Goal: Check status: Check status

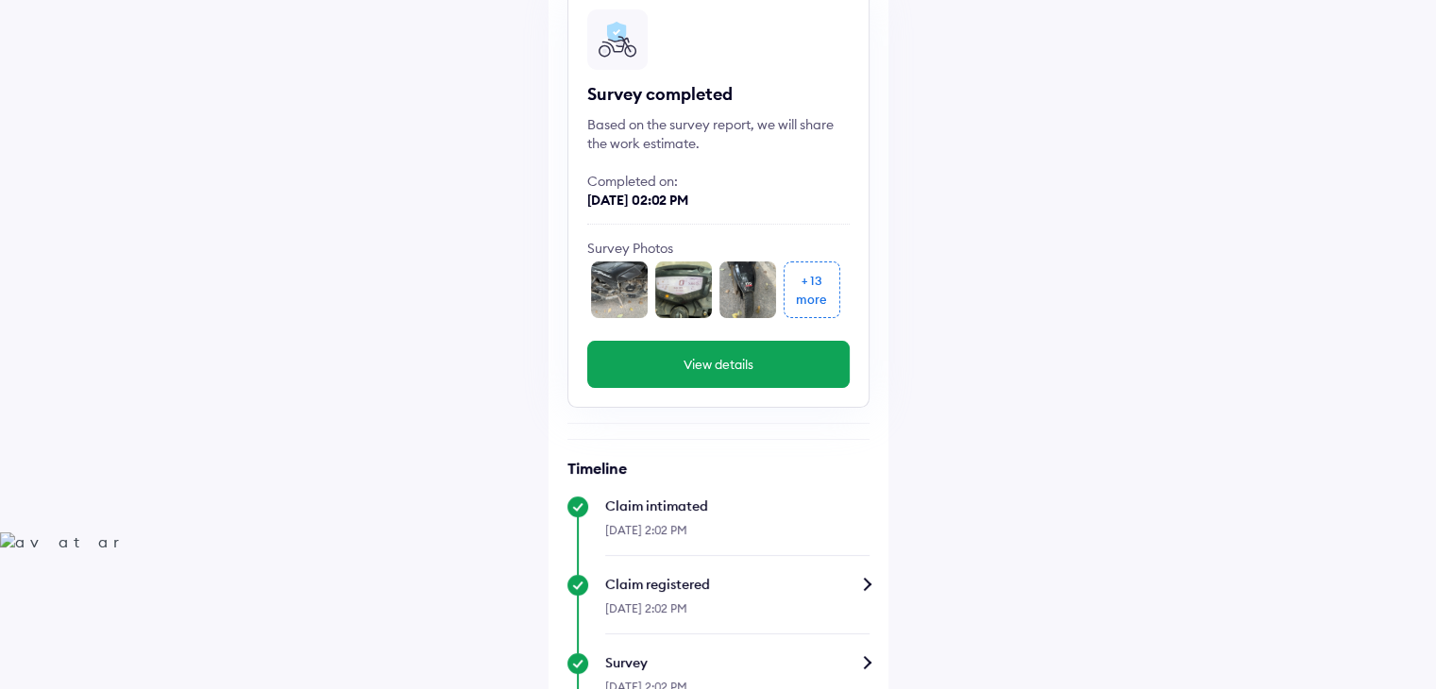
scroll to position [164, 0]
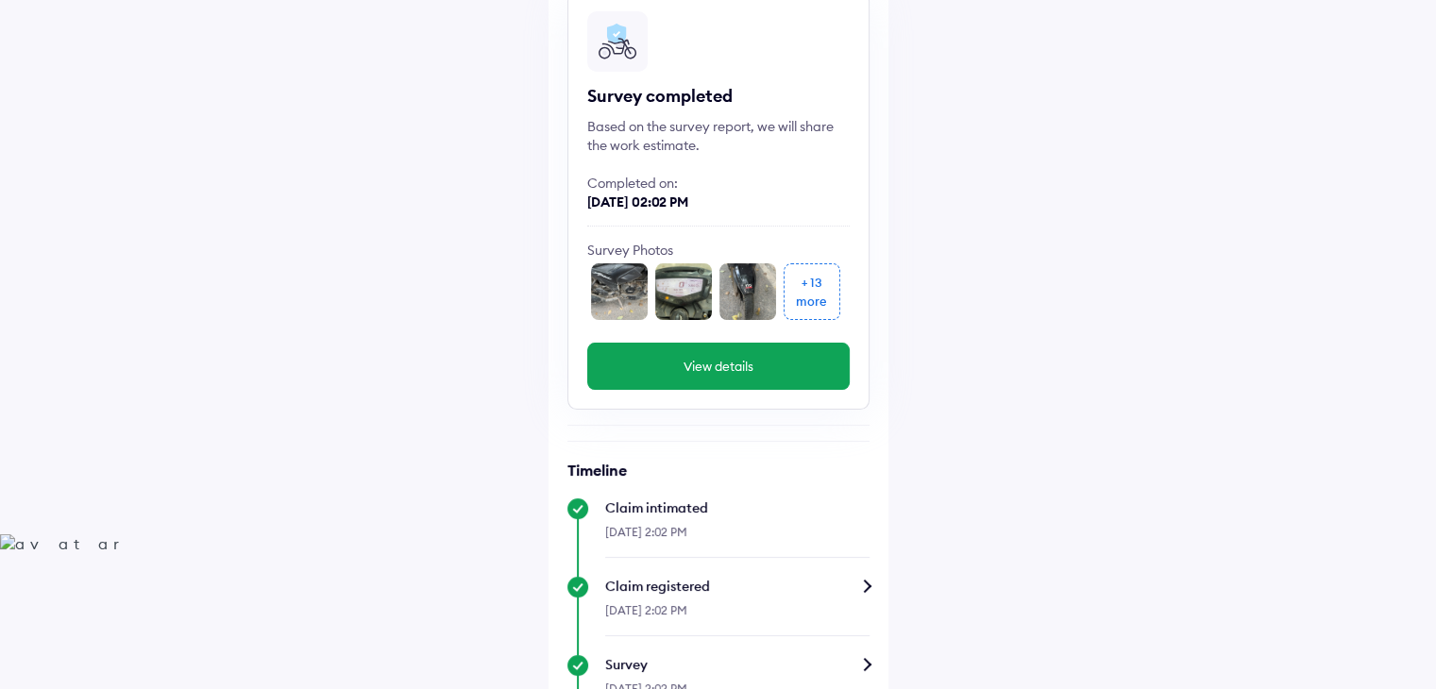
click at [633, 292] on img at bounding box center [619, 291] width 57 height 57
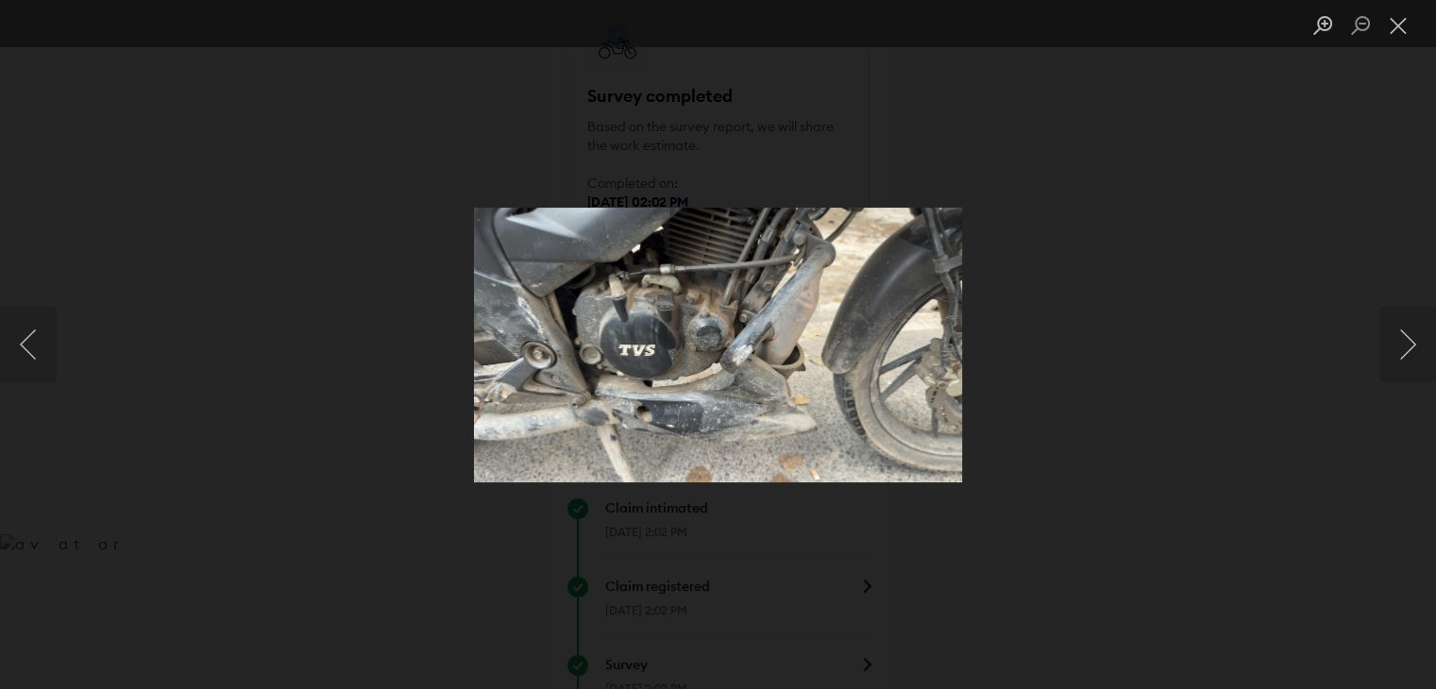
click at [1247, 175] on div "Lightbox" at bounding box center [718, 344] width 1436 height 689
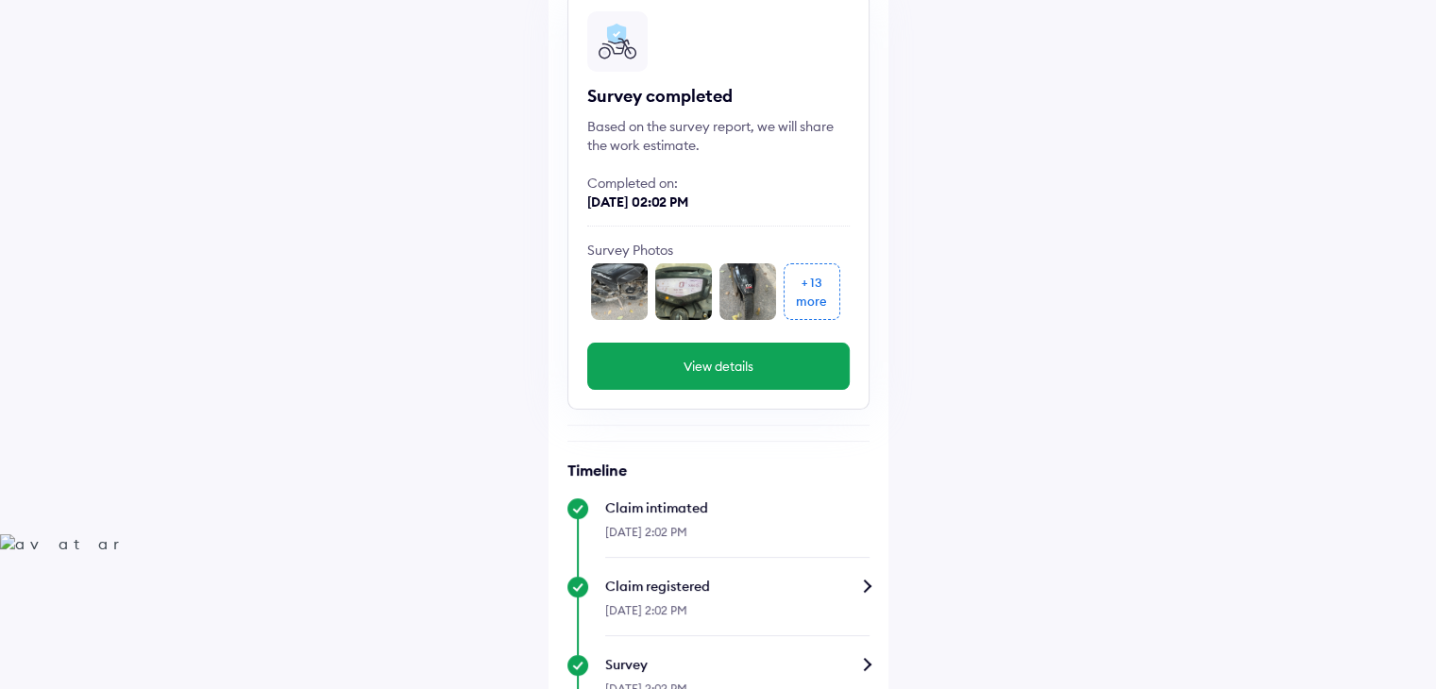
scroll to position [482, 0]
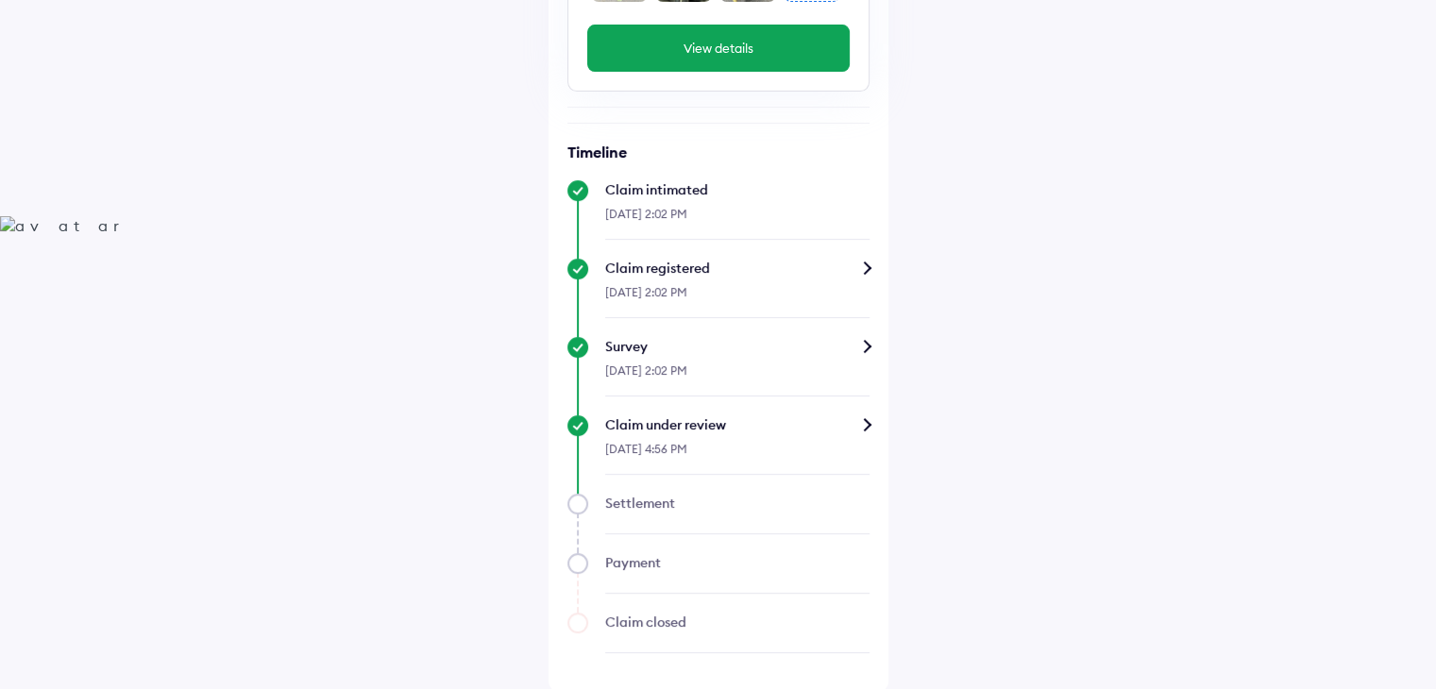
click at [819, 415] on div "Claim under review" at bounding box center [737, 424] width 264 height 19
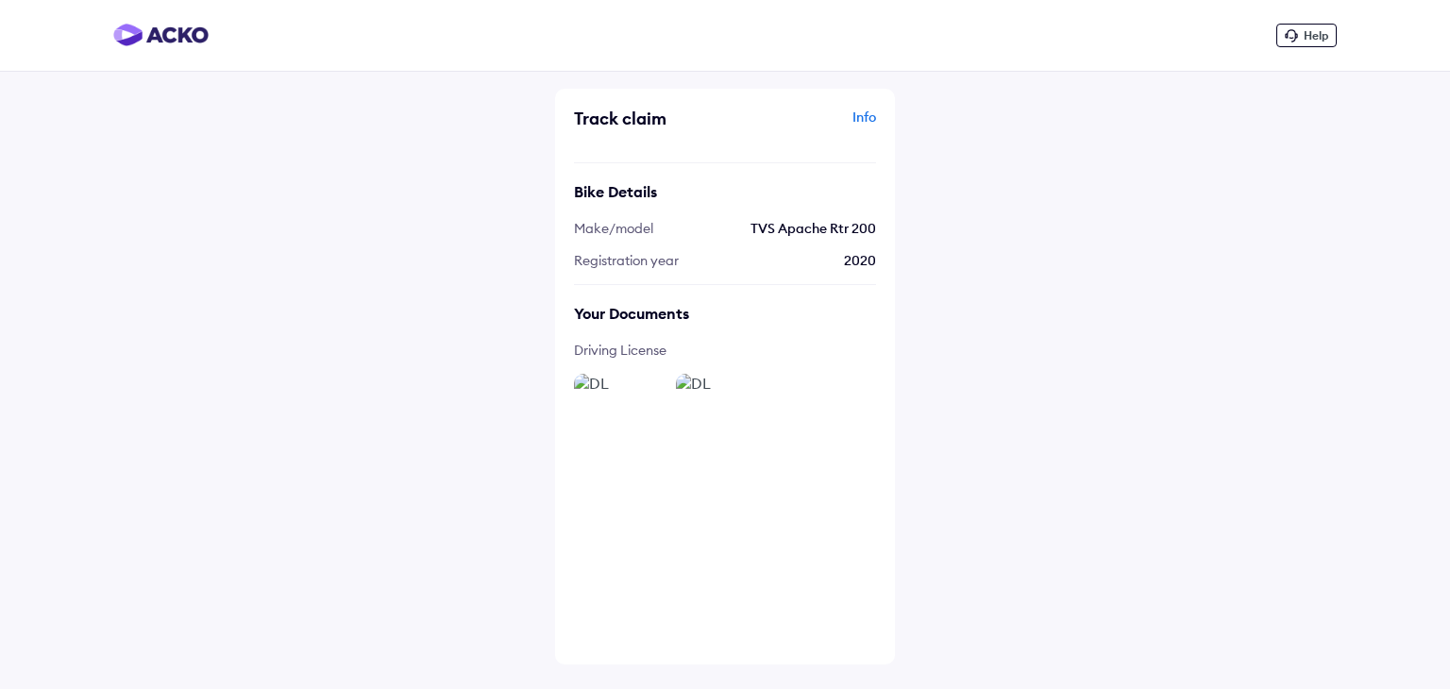
click at [1307, 33] on span "Help" at bounding box center [1315, 35] width 25 height 14
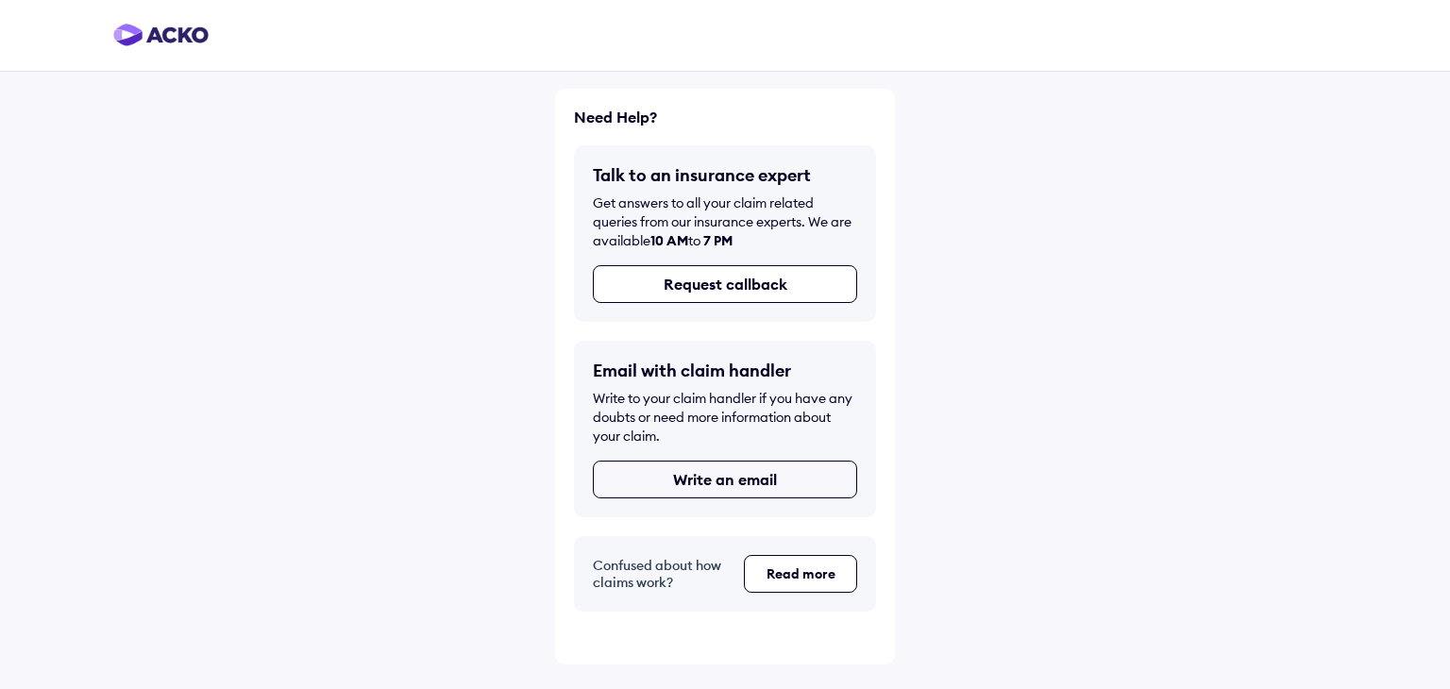
click at [748, 478] on button "Write an email" at bounding box center [725, 480] width 264 height 38
click at [185, 31] on img at bounding box center [160, 35] width 95 height 23
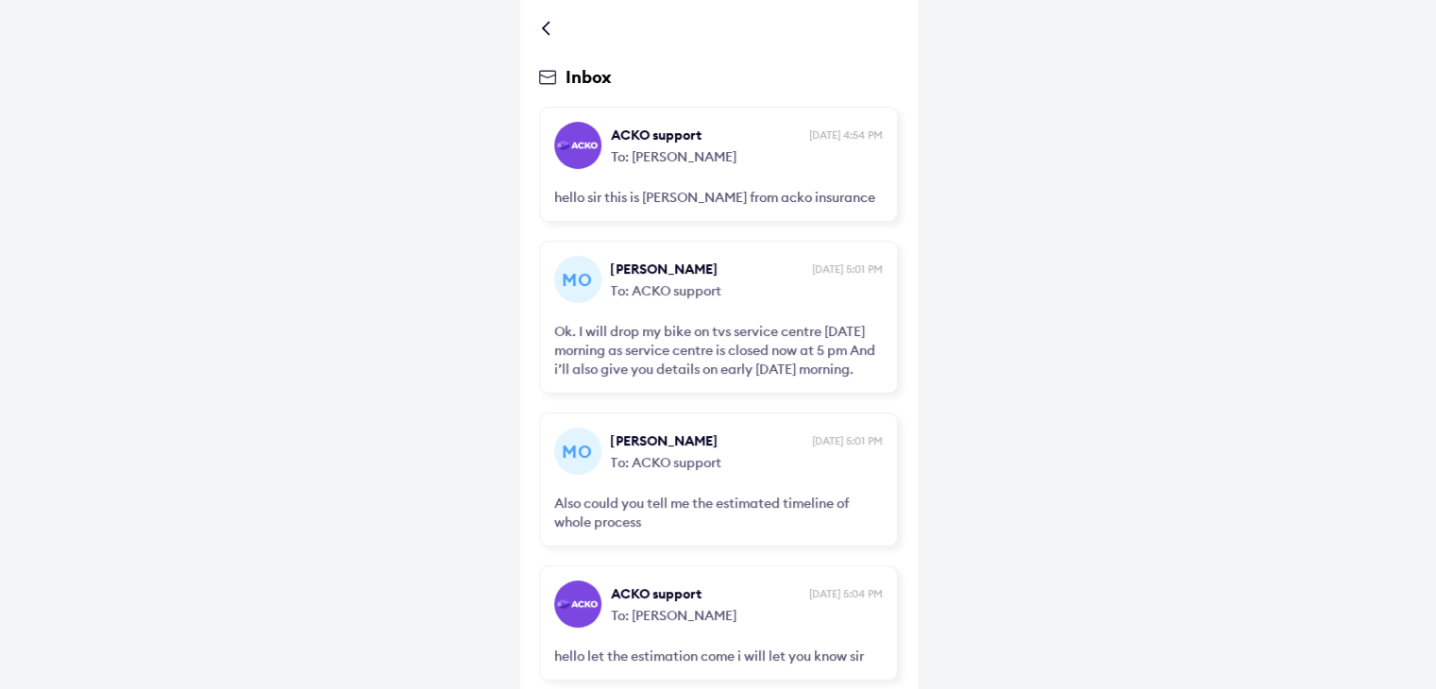
click at [547, 32] on div at bounding box center [549, 28] width 11 height 9
